Goal: Find contact information: Find contact information

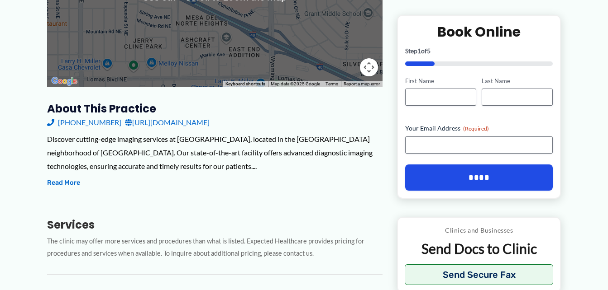
scroll to position [226, 0]
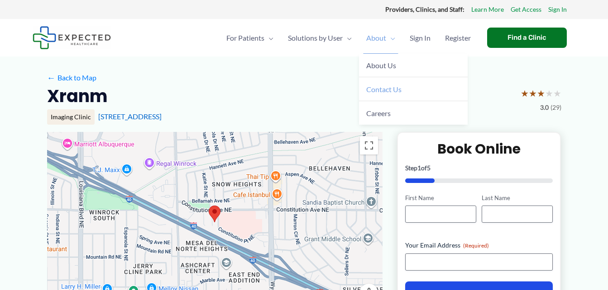
click at [399, 85] on span "Contact Us" at bounding box center [383, 89] width 35 height 9
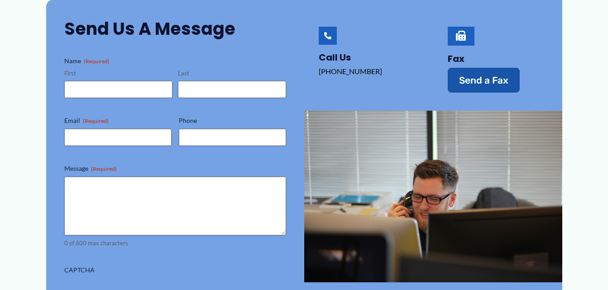
scroll to position [62, 0]
